Goal: Task Accomplishment & Management: Complete application form

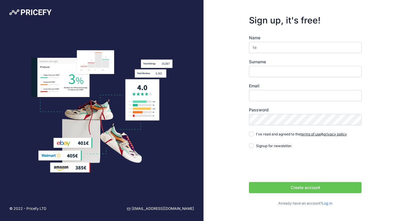
type input "t"
click at [269, 72] on input "Surname" at bounding box center [305, 71] width 113 height 11
click at [265, 46] on input "testthetool" at bounding box center [305, 47] width 113 height 11
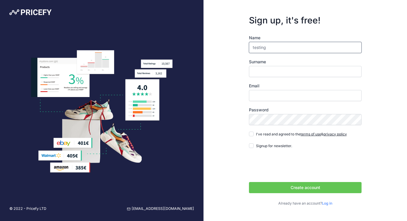
type input "testing"
click at [273, 72] on input "Surname" at bounding box center [305, 71] width 113 height 11
type input "tool"
click at [279, 95] on input "Email" at bounding box center [305, 95] width 113 height 11
type input "testingthetool@gmail.com"
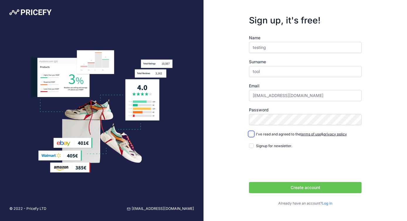
click at [251, 135] on input "I've read and agreed to the terms of use & privacy policy" at bounding box center [251, 134] width 5 height 5
checkbox input "true"
click at [254, 146] on input "Signup for newsletter." at bounding box center [251, 146] width 5 height 5
click at [252, 145] on input "Signup for newsletter." at bounding box center [251, 146] width 5 height 5
checkbox input "false"
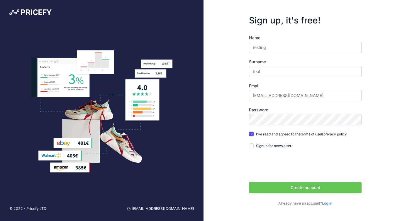
click at [279, 189] on button "Create account" at bounding box center [305, 187] width 113 height 11
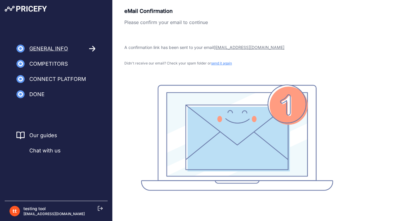
click at [52, 62] on span "Competitors" at bounding box center [48, 64] width 39 height 8
click at [65, 62] on span "Competitors" at bounding box center [48, 64] width 39 height 8
click at [56, 49] on span "General Info" at bounding box center [48, 49] width 39 height 8
click at [93, 48] on icon at bounding box center [92, 48] width 7 height 6
click at [43, 213] on p "testingthetool@gmail.com" at bounding box center [53, 214] width 61 height 5
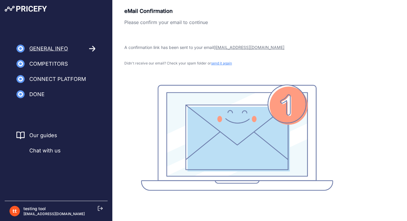
click at [42, 152] on span "Chat with us" at bounding box center [44, 151] width 31 height 8
click at [33, 11] on img at bounding box center [26, 9] width 42 height 6
click at [97, 209] on div "testing tool [EMAIL_ADDRESS][DOMAIN_NAME]" at bounding box center [56, 211] width 94 height 11
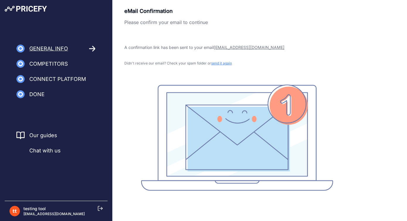
click at [99, 209] on icon at bounding box center [100, 208] width 5 height 5
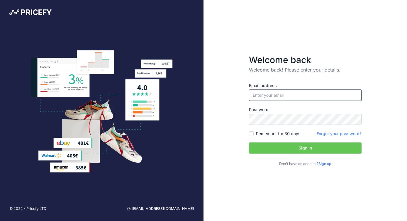
click at [260, 94] on input "email" at bounding box center [305, 95] width 113 height 11
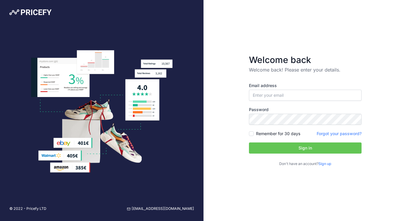
click at [256, 75] on div "Email address Password Remember for 30 days Sign up" at bounding box center [305, 120] width 113 height 94
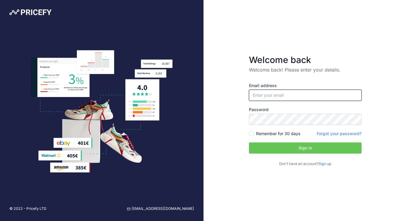
click at [277, 98] on input "email" at bounding box center [305, 95] width 113 height 11
paste input "testthetool"
type input "[EMAIL_ADDRESS][DOMAIN_NAME]"
click at [303, 145] on button "Sign in" at bounding box center [305, 148] width 113 height 11
